Goal: Transaction & Acquisition: Subscribe to service/newsletter

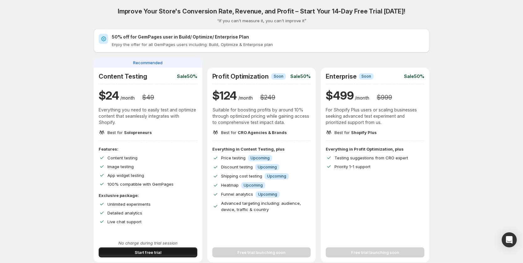
click at [128, 252] on button "Start free trial" at bounding box center [148, 252] width 99 height 10
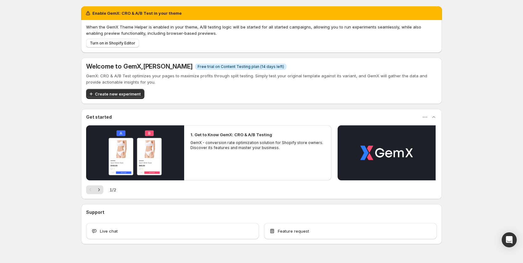
scroll to position [15, 0]
